Goal: Transaction & Acquisition: Subscribe to service/newsletter

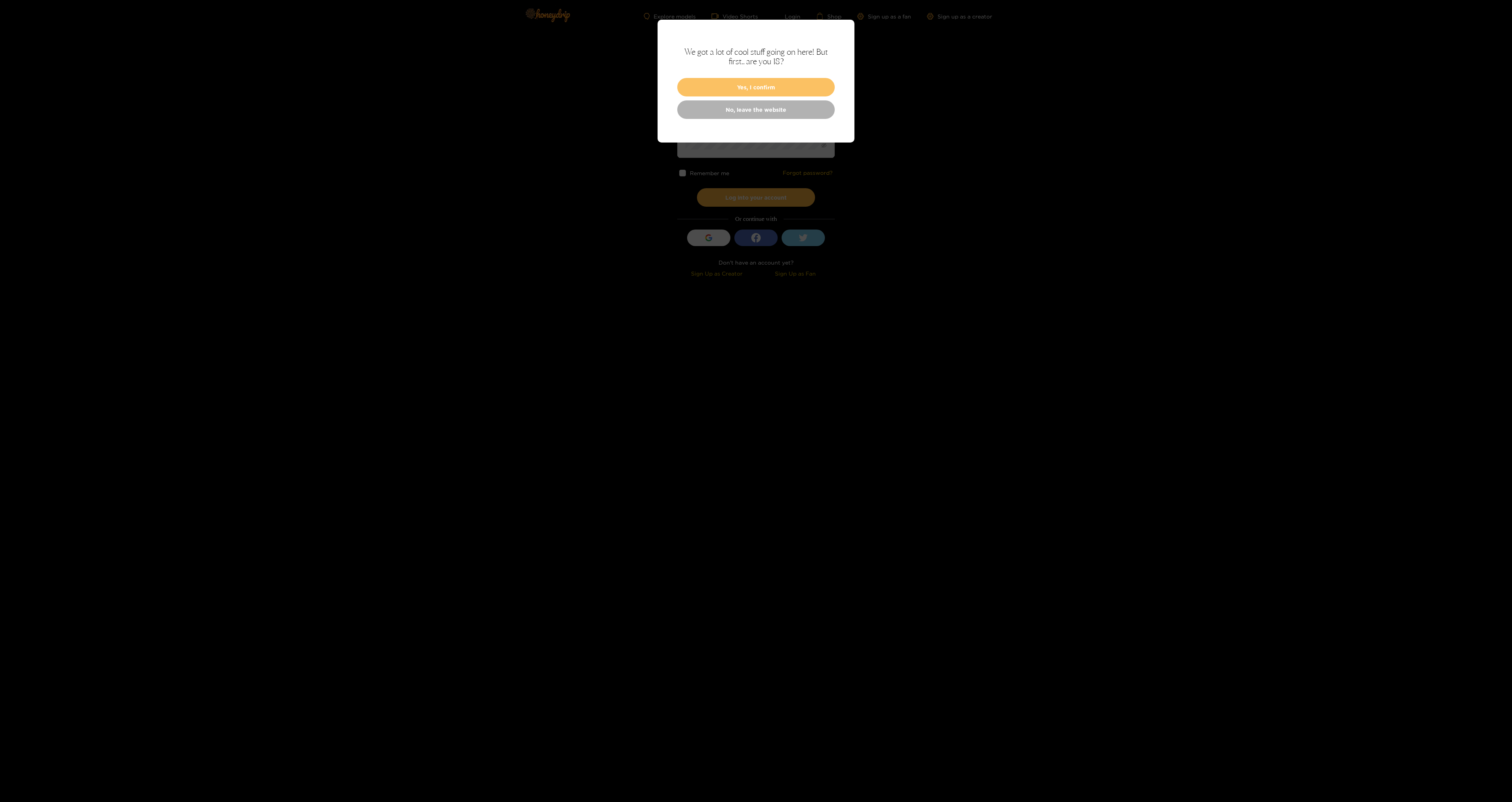
click at [734, 88] on button "Yes, I confirm" at bounding box center [756, 87] width 157 height 19
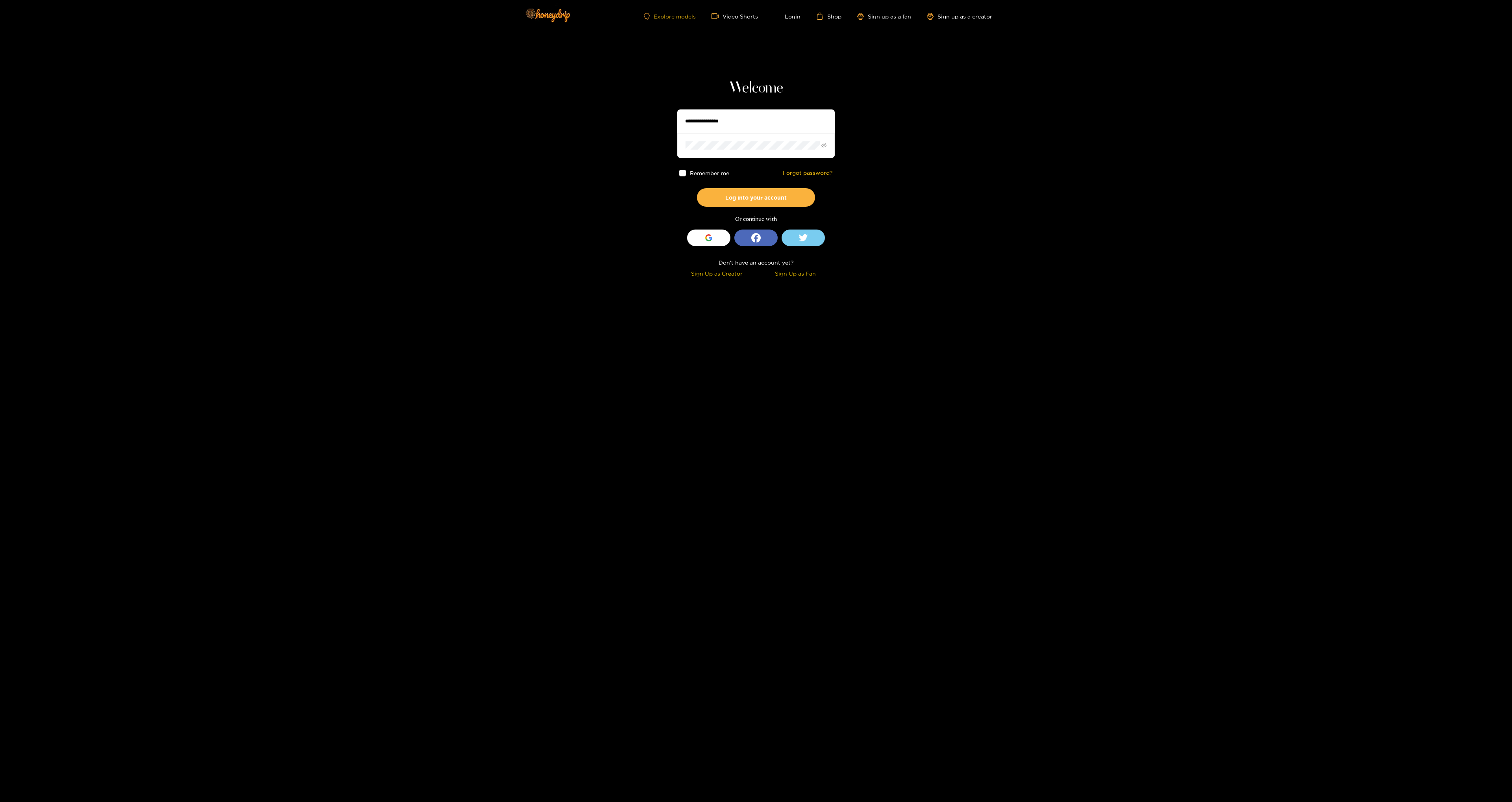
click at [667, 18] on link "Explore models" at bounding box center [670, 16] width 52 height 6
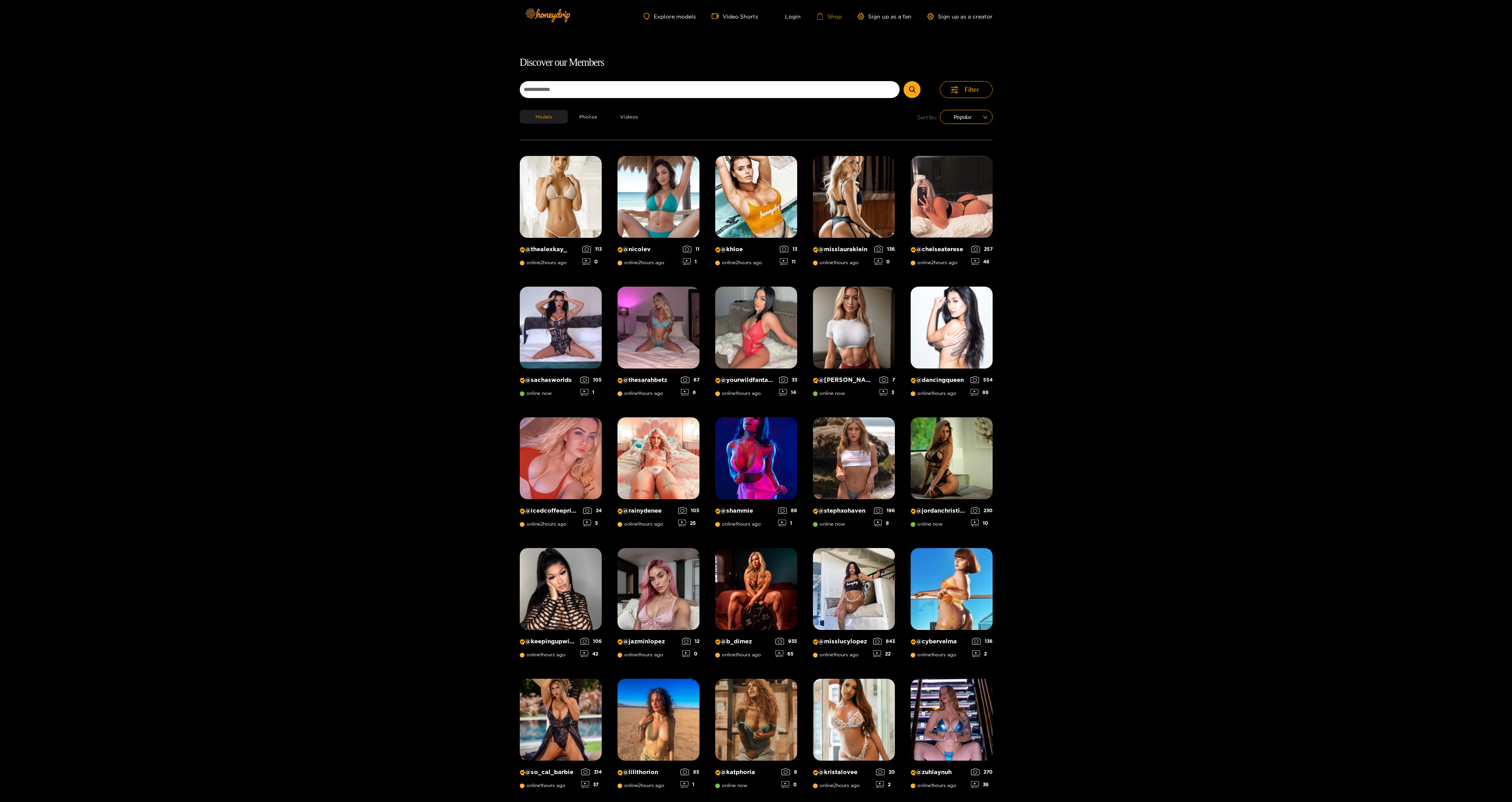
click at [834, 14] on link "Shop" at bounding box center [829, 16] width 25 height 7
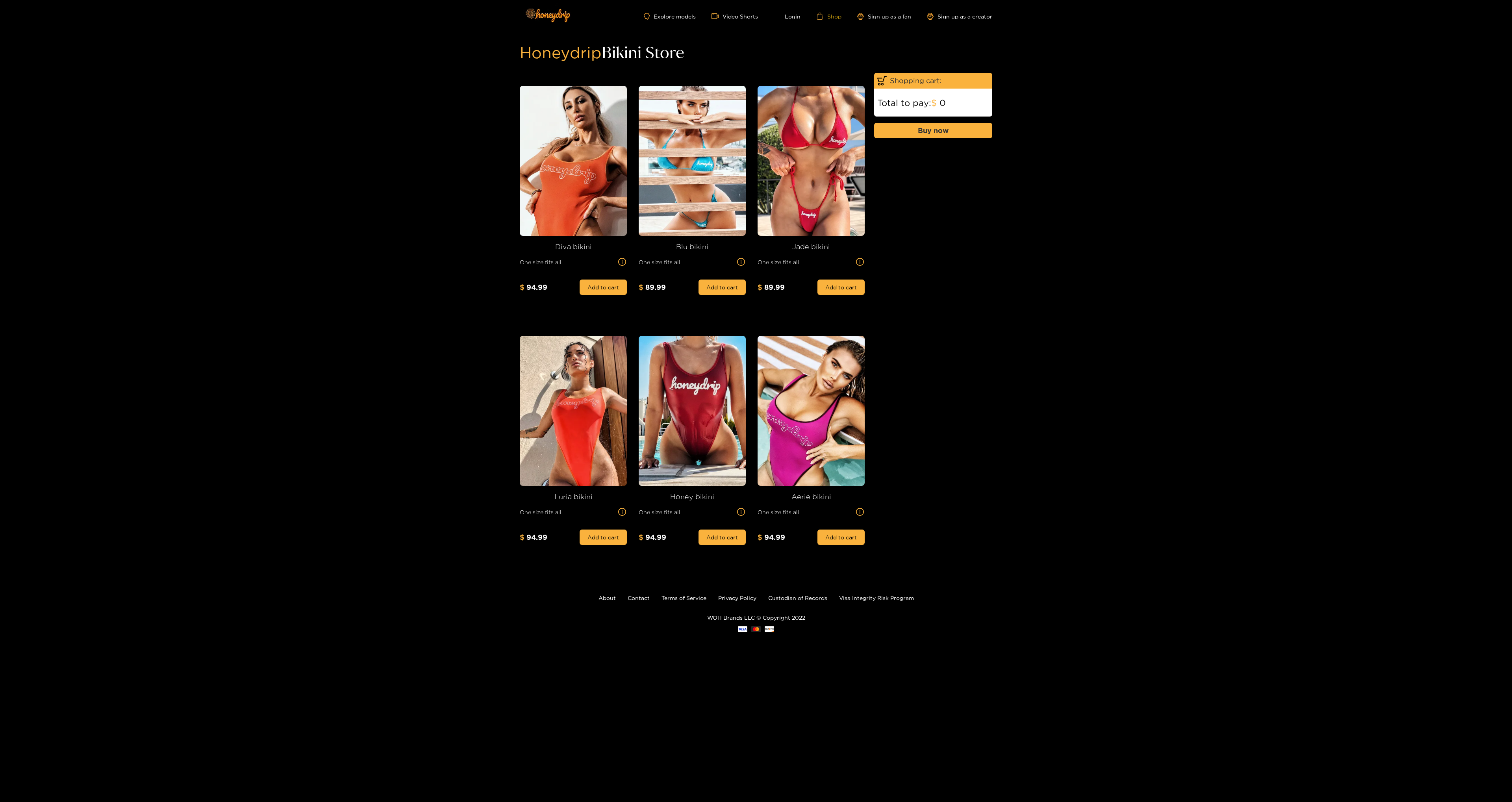
click at [836, 19] on link "Shop" at bounding box center [829, 16] width 25 height 7
click at [876, 17] on link "Sign up as a fan" at bounding box center [884, 16] width 54 height 6
